Goal: Task Accomplishment & Management: Complete application form

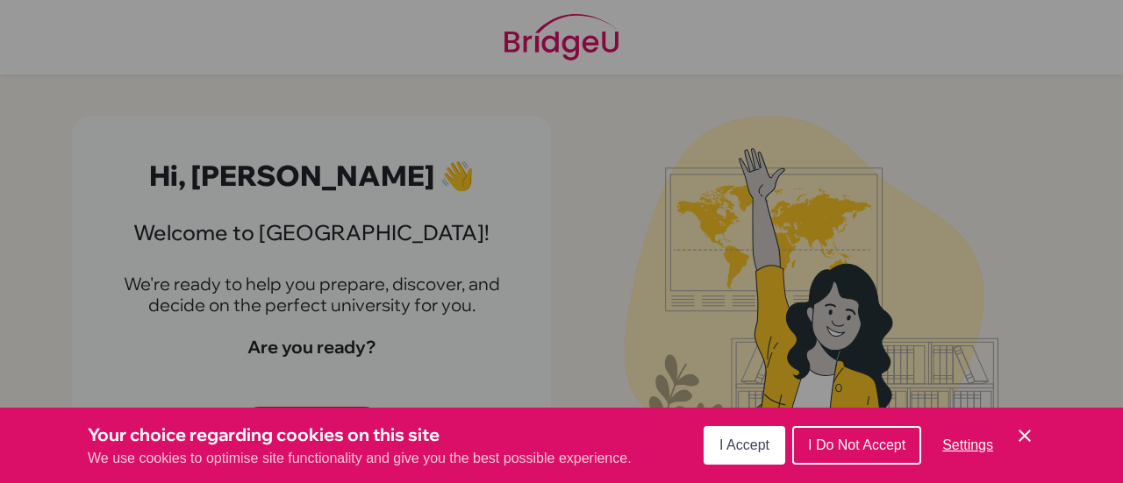
click at [731, 448] on span "I Accept" at bounding box center [744, 445] width 50 height 15
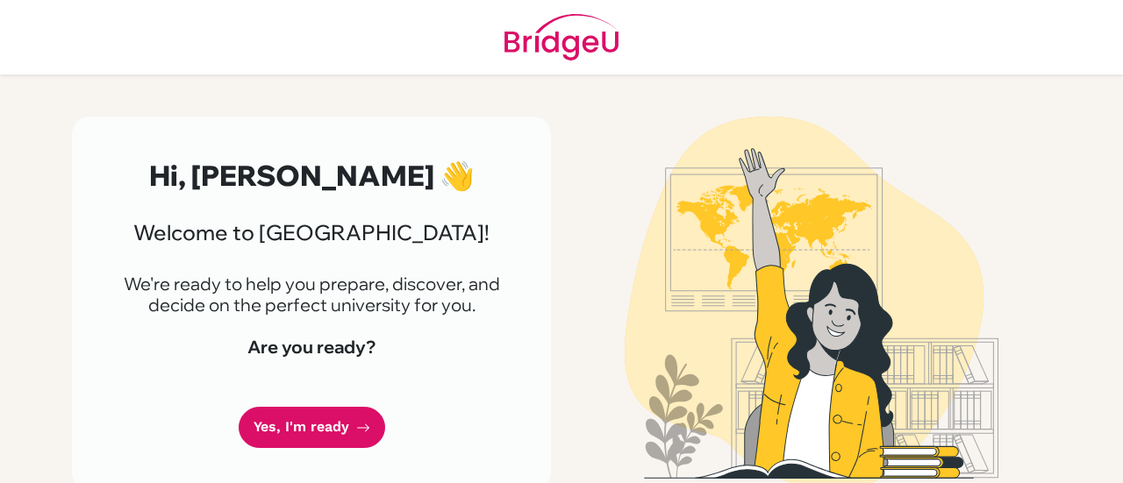
scroll to position [20, 0]
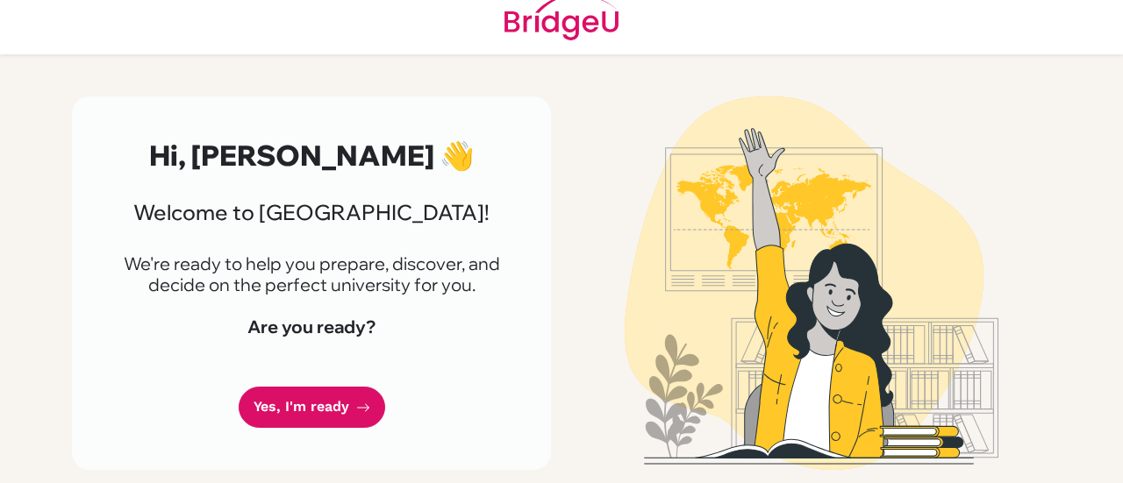
click at [330, 381] on div "Hi, Zainab 👋 Welcome to BridgeU! We're ready to help you prepare, discover, and…" at bounding box center [311, 283] width 479 height 374
click at [336, 401] on link "Yes, I'm ready" at bounding box center [312, 407] width 146 height 41
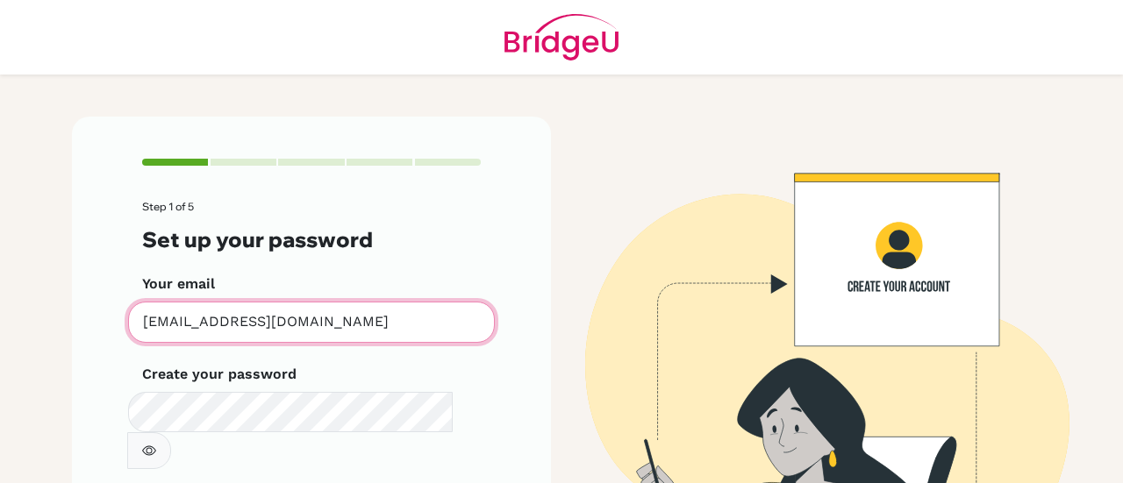
click at [319, 326] on input "[EMAIL_ADDRESS][DOMAIN_NAME]" at bounding box center [311, 322] width 367 height 41
type input "[EMAIL_ADDRESS][DOMAIN_NAME]"
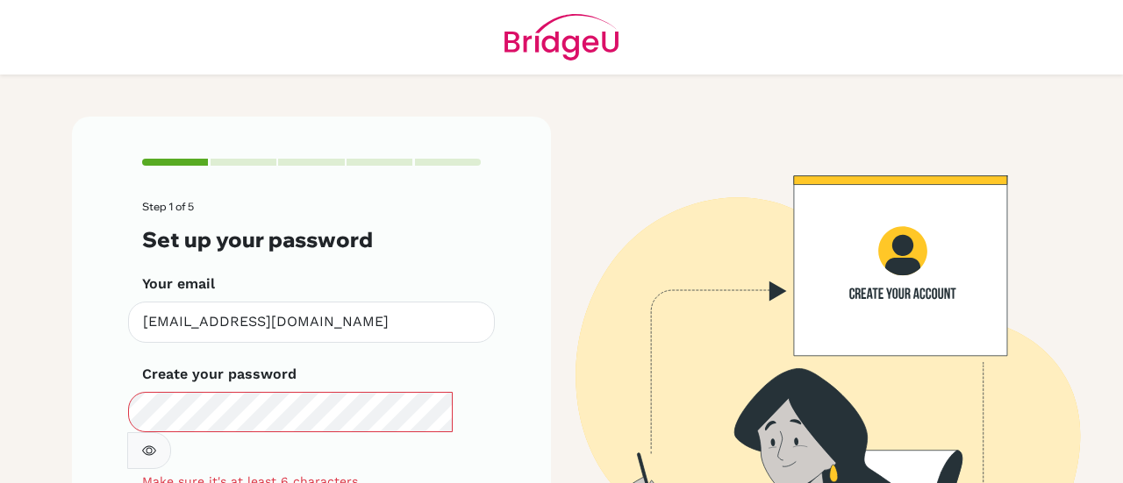
click at [171, 432] on button "button" at bounding box center [149, 450] width 44 height 37
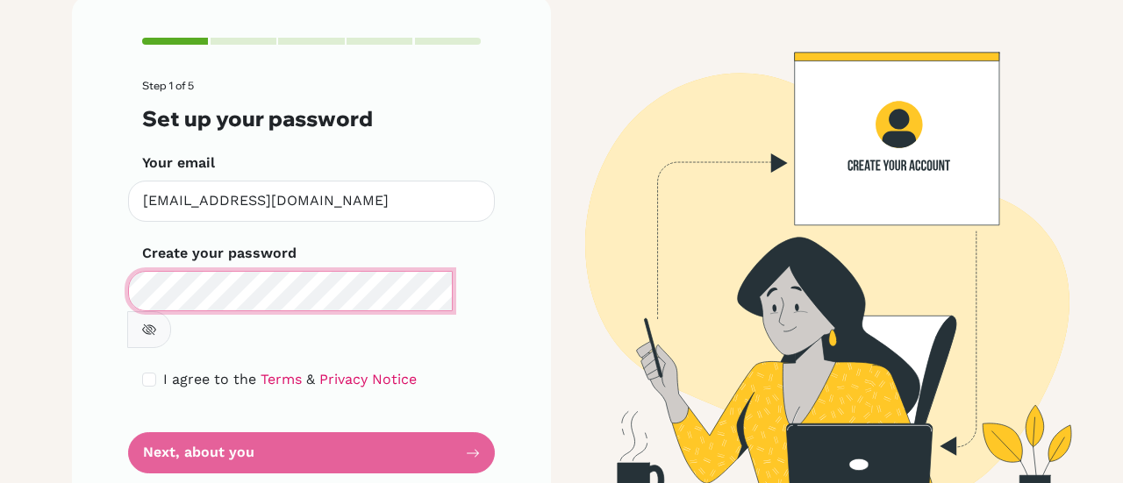
scroll to position [129, 0]
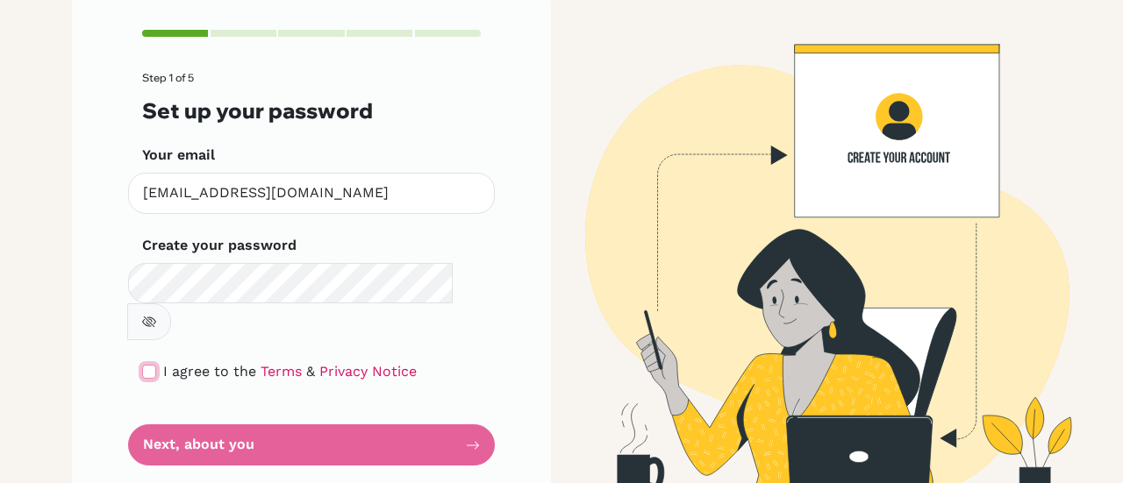
click at [145, 365] on input "checkbox" at bounding box center [149, 372] width 14 height 14
checkbox input "true"
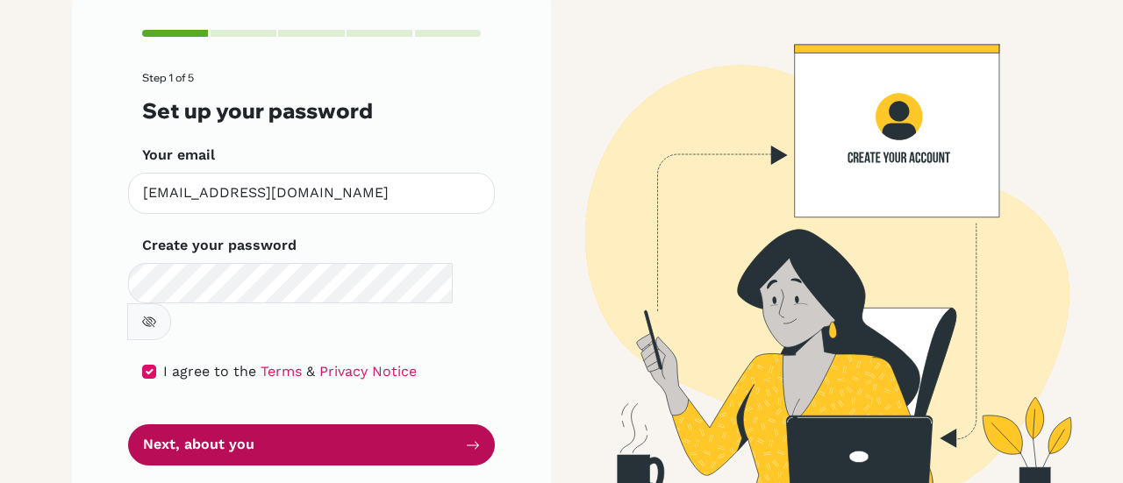
click at [296, 424] on button "Next, about you" at bounding box center [311, 444] width 367 height 41
